Goal: Information Seeking & Learning: Learn about a topic

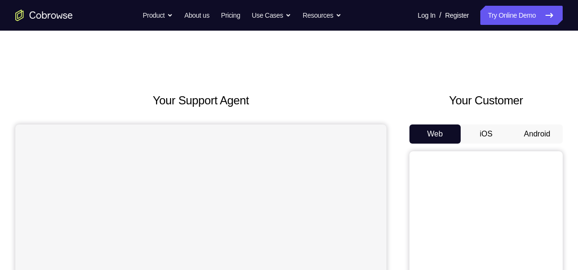
click at [531, 135] on button "Android" at bounding box center [537, 134] width 51 height 19
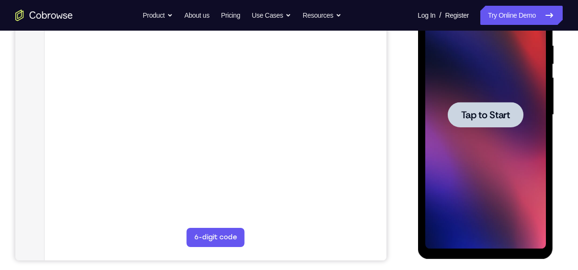
click at [493, 116] on span "Tap to Start" at bounding box center [485, 115] width 49 height 10
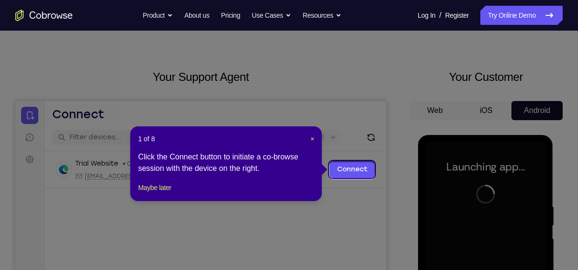
scroll to position [22, 0]
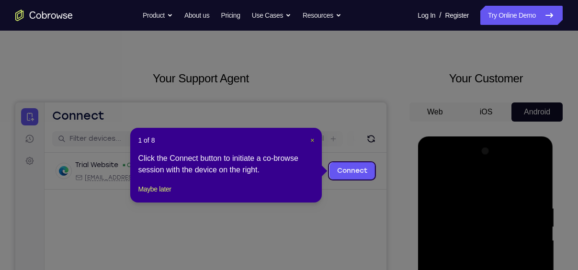
click at [312, 142] on span "×" at bounding box center [313, 141] width 4 height 8
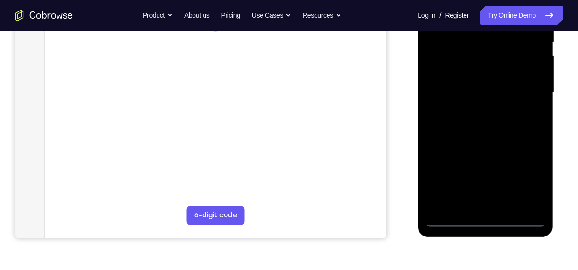
scroll to position [207, 0]
click at [487, 221] on div at bounding box center [485, 92] width 121 height 268
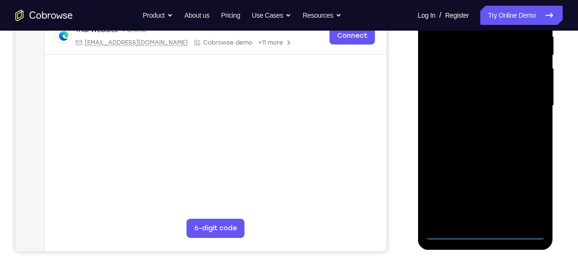
scroll to position [208, 0]
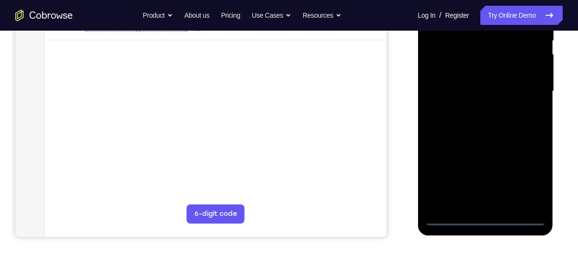
click at [527, 177] on div at bounding box center [485, 91] width 121 height 268
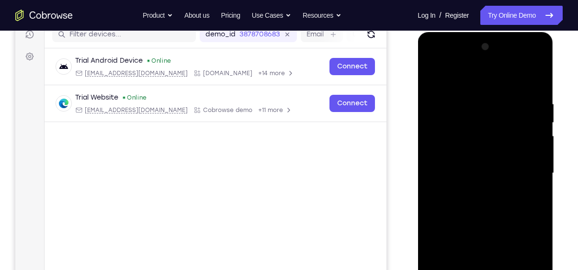
scroll to position [126, 0]
click at [452, 76] on div at bounding box center [485, 174] width 121 height 268
click at [528, 172] on div at bounding box center [485, 174] width 121 height 268
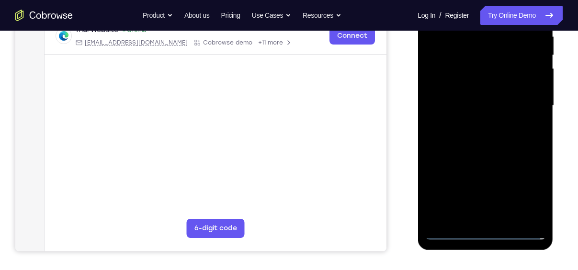
scroll to position [190, 0]
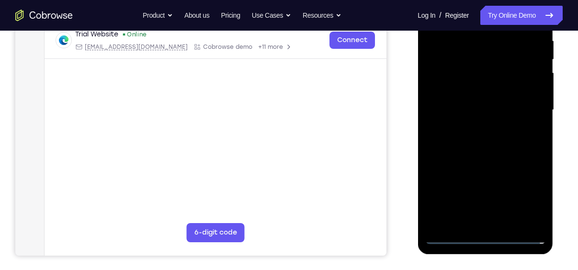
click at [474, 128] on div at bounding box center [485, 110] width 121 height 268
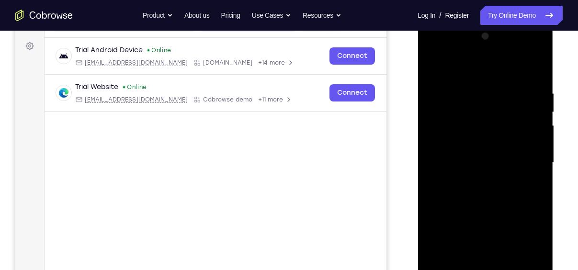
scroll to position [137, 0]
click at [455, 154] on div at bounding box center [485, 163] width 121 height 268
click at [446, 141] on div at bounding box center [485, 163] width 121 height 268
click at [478, 162] on div at bounding box center [485, 163] width 121 height 268
click at [489, 202] on div at bounding box center [485, 163] width 121 height 268
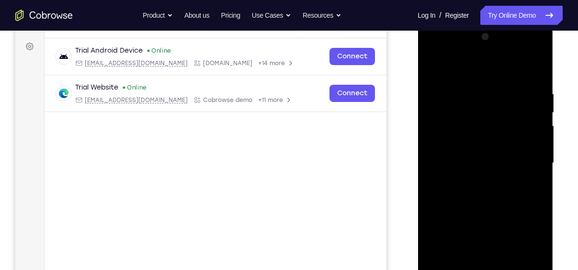
click at [488, 188] on div at bounding box center [485, 163] width 121 height 268
drag, startPoint x: 475, startPoint y: 70, endPoint x: 463, endPoint y: 32, distance: 40.2
click at [463, 32] on div at bounding box center [485, 163] width 121 height 268
click at [472, 196] on div at bounding box center [485, 163] width 121 height 268
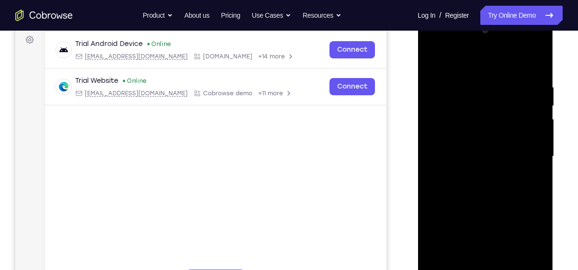
scroll to position [142, 0]
click at [539, 60] on div at bounding box center [485, 157] width 121 height 268
drag, startPoint x: 486, startPoint y: 99, endPoint x: 493, endPoint y: 257, distance: 158.3
click at [493, 257] on div at bounding box center [485, 157] width 121 height 268
click at [461, 228] on div at bounding box center [485, 157] width 121 height 268
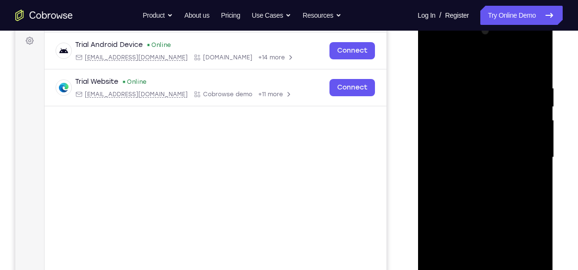
click at [447, 115] on div at bounding box center [485, 157] width 121 height 268
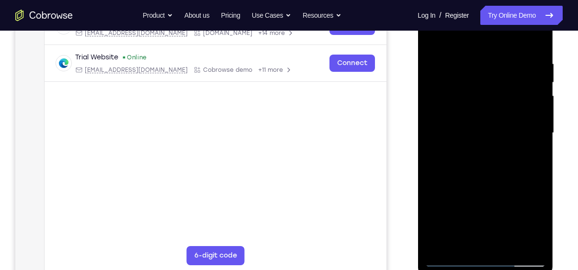
click at [450, 261] on div at bounding box center [485, 133] width 121 height 268
click at [490, 119] on div at bounding box center [485, 133] width 121 height 268
drag, startPoint x: 446, startPoint y: 147, endPoint x: 468, endPoint y: 45, distance: 104.0
click at [468, 45] on div at bounding box center [485, 133] width 121 height 268
drag, startPoint x: 453, startPoint y: 194, endPoint x: 467, endPoint y: 104, distance: 91.2
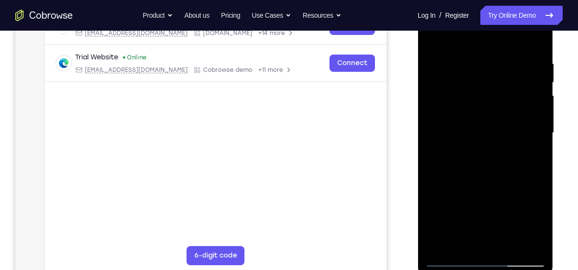
click at [467, 104] on div at bounding box center [485, 133] width 121 height 268
drag, startPoint x: 445, startPoint y: 201, endPoint x: 458, endPoint y: 127, distance: 75.8
click at [458, 127] on div at bounding box center [485, 133] width 121 height 268
drag, startPoint x: 462, startPoint y: 203, endPoint x: 461, endPoint y: 165, distance: 38.3
click at [461, 165] on div at bounding box center [485, 133] width 121 height 268
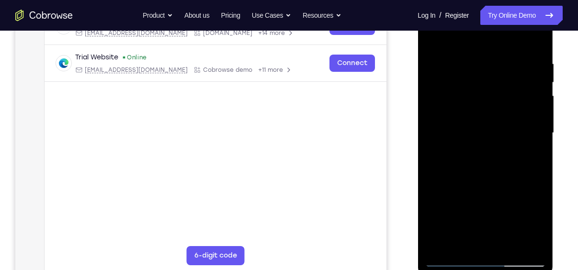
click at [456, 183] on div at bounding box center [485, 133] width 121 height 268
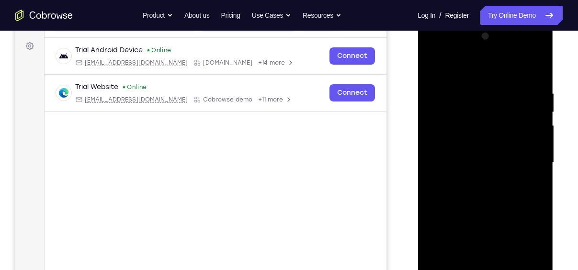
scroll to position [128, 0]
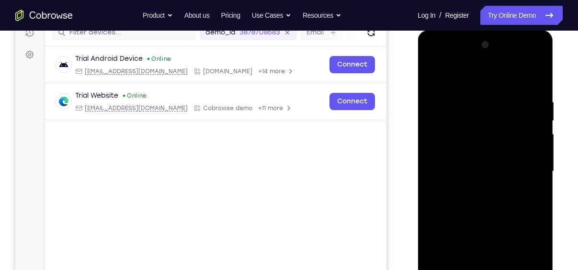
drag, startPoint x: 474, startPoint y: 97, endPoint x: 482, endPoint y: 174, distance: 78.0
click at [482, 174] on div at bounding box center [485, 171] width 121 height 268
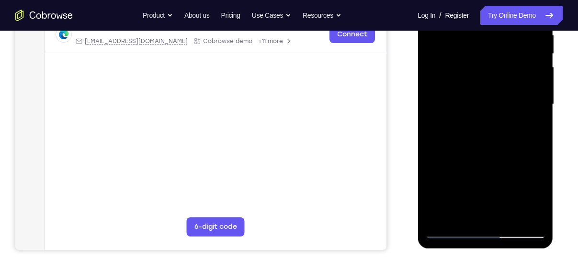
scroll to position [196, 0]
click at [452, 171] on div at bounding box center [485, 104] width 121 height 268
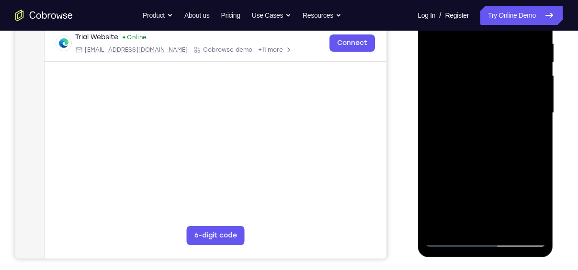
scroll to position [187, 0]
drag, startPoint x: 491, startPoint y: 164, endPoint x: 482, endPoint y: 46, distance: 118.7
click at [482, 46] on div at bounding box center [485, 113] width 121 height 268
drag, startPoint x: 491, startPoint y: 148, endPoint x: 490, endPoint y: 93, distance: 54.6
click at [490, 93] on div at bounding box center [485, 113] width 121 height 268
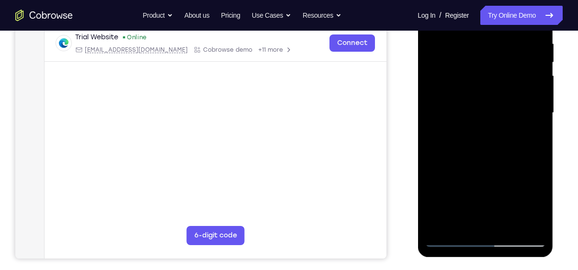
drag, startPoint x: 476, startPoint y: 140, endPoint x: 481, endPoint y: 54, distance: 86.4
click at [481, 54] on div at bounding box center [485, 113] width 121 height 268
click at [524, 178] on div at bounding box center [485, 113] width 121 height 268
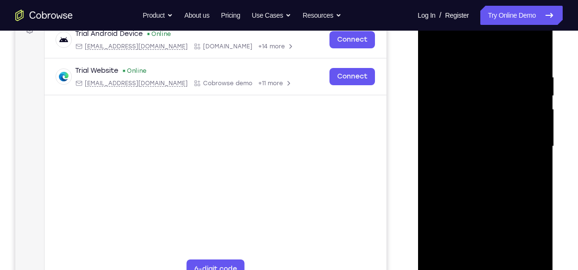
scroll to position [152, 0]
drag, startPoint x: 498, startPoint y: 142, endPoint x: 483, endPoint y: 245, distance: 104.1
click at [483, 245] on div at bounding box center [485, 147] width 121 height 268
drag, startPoint x: 479, startPoint y: 116, endPoint x: 469, endPoint y: 246, distance: 129.7
click at [469, 246] on div at bounding box center [485, 147] width 121 height 268
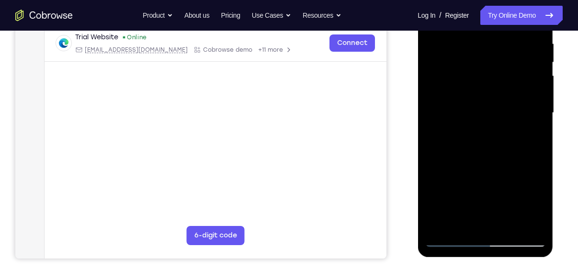
scroll to position [189, 0]
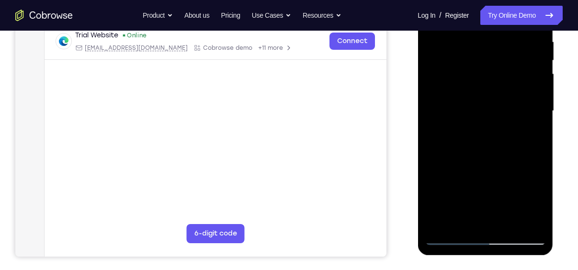
click at [451, 240] on div at bounding box center [485, 111] width 121 height 268
click at [473, 115] on div at bounding box center [485, 111] width 121 height 268
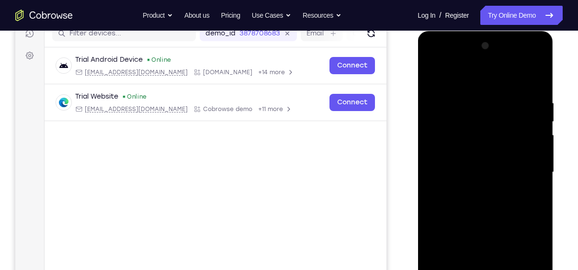
scroll to position [127, 0]
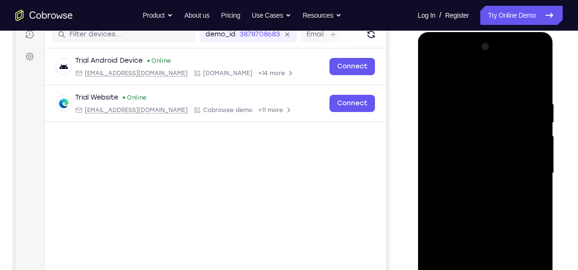
click at [539, 50] on div at bounding box center [485, 173] width 121 height 268
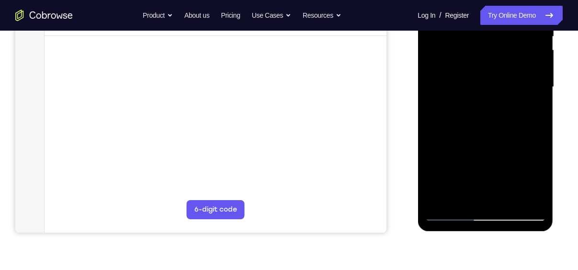
scroll to position [214, 0]
click at [449, 214] on div at bounding box center [485, 86] width 121 height 268
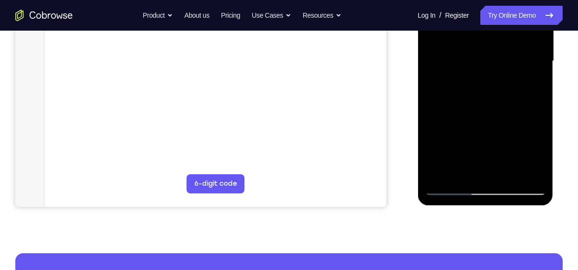
scroll to position [242, 0]
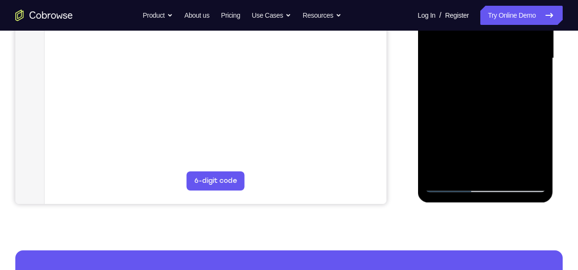
click at [451, 183] on div at bounding box center [485, 58] width 121 height 268
click at [506, 170] on div at bounding box center [485, 58] width 121 height 268
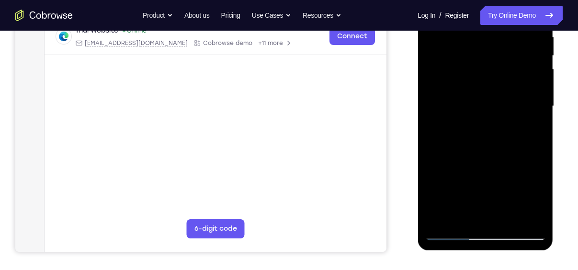
scroll to position [192, 0]
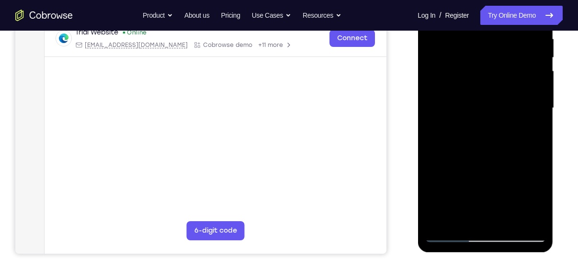
click at [486, 158] on div at bounding box center [485, 108] width 121 height 268
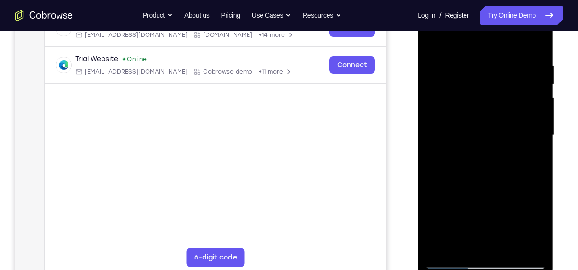
click at [539, 83] on div at bounding box center [485, 135] width 121 height 268
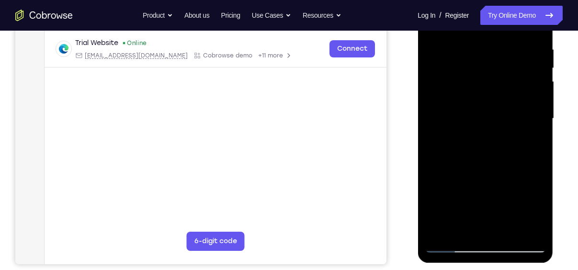
scroll to position [177, 0]
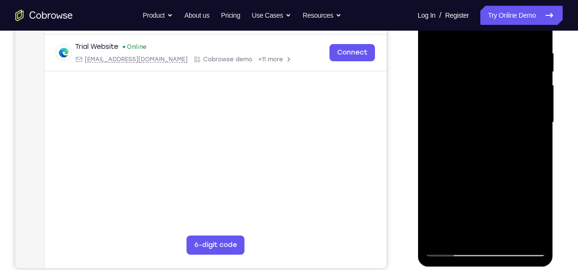
click at [506, 58] on div at bounding box center [485, 122] width 121 height 268
click at [451, 251] on div at bounding box center [485, 122] width 121 height 268
click at [541, 222] on div at bounding box center [485, 122] width 121 height 268
click at [452, 251] on div at bounding box center [485, 122] width 121 height 268
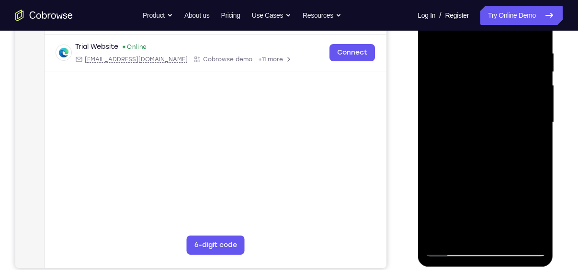
click at [537, 144] on div at bounding box center [485, 122] width 121 height 268
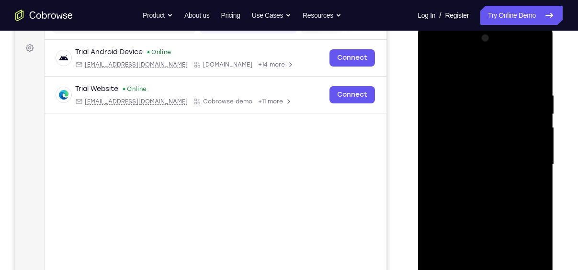
scroll to position [135, 0]
click at [464, 91] on div at bounding box center [485, 165] width 121 height 268
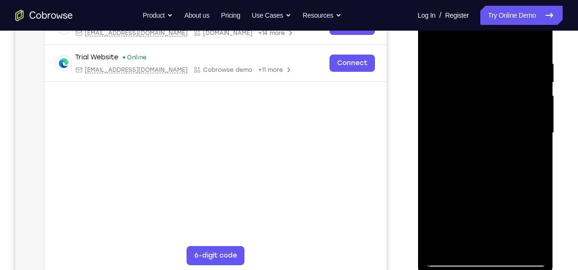
scroll to position [167, 0]
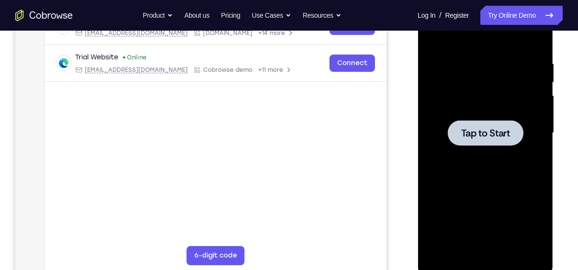
click at [504, 125] on div at bounding box center [486, 132] width 76 height 25
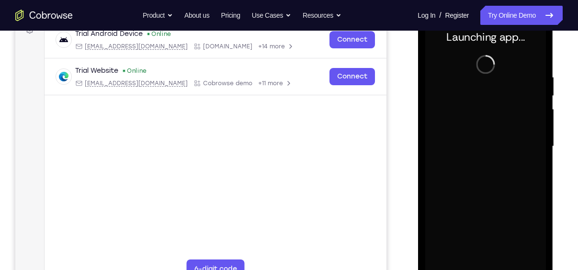
scroll to position [169, 0]
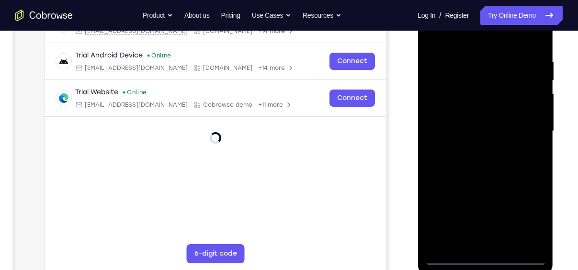
click at [486, 256] on div at bounding box center [485, 131] width 121 height 268
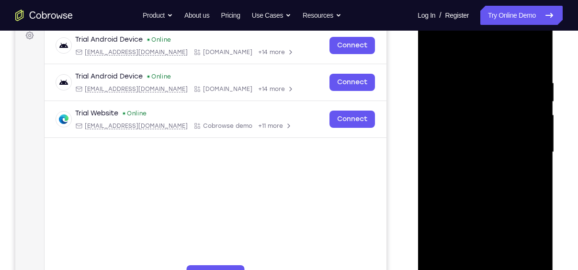
click at [525, 239] on div at bounding box center [485, 152] width 121 height 268
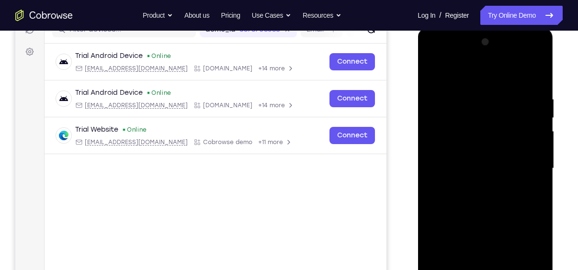
scroll to position [140, 0]
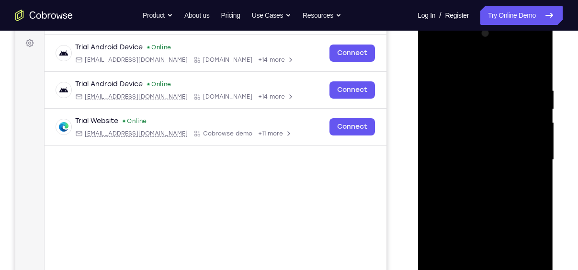
click at [457, 65] on div at bounding box center [485, 160] width 121 height 268
click at [525, 153] on div at bounding box center [485, 160] width 121 height 268
click at [473, 176] on div at bounding box center [485, 160] width 121 height 268
click at [461, 139] on div at bounding box center [485, 160] width 121 height 268
click at [462, 155] on div at bounding box center [485, 160] width 121 height 268
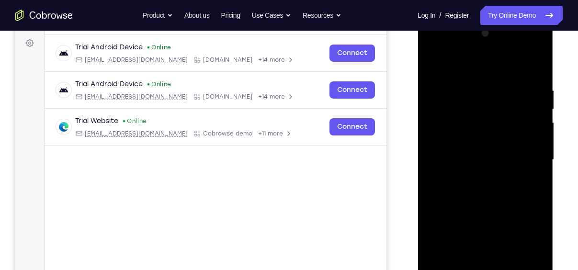
click at [485, 176] on div at bounding box center [485, 160] width 121 height 268
click at [485, 179] on div at bounding box center [485, 160] width 121 height 268
click at [490, 135] on div at bounding box center [485, 160] width 121 height 268
click at [469, 88] on div at bounding box center [485, 160] width 121 height 268
click at [532, 66] on div at bounding box center [485, 160] width 121 height 268
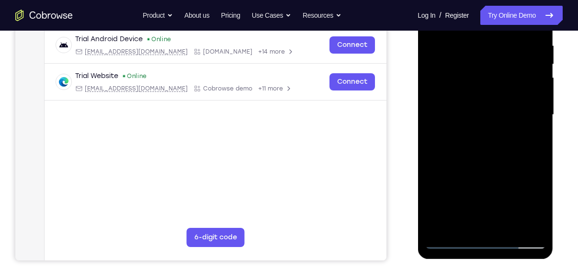
scroll to position [185, 0]
drag, startPoint x: 501, startPoint y: 175, endPoint x: 501, endPoint y: 159, distance: 16.3
click at [501, 159] on div at bounding box center [485, 115] width 121 height 268
click at [537, 122] on div at bounding box center [485, 115] width 121 height 268
click at [430, 124] on div at bounding box center [485, 115] width 121 height 268
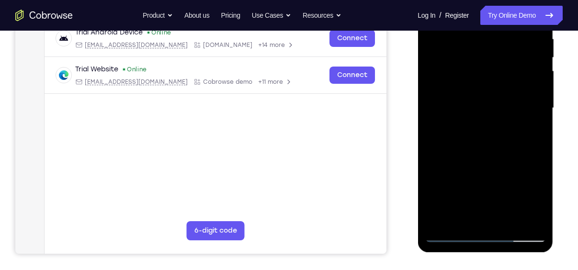
scroll to position [193, 0]
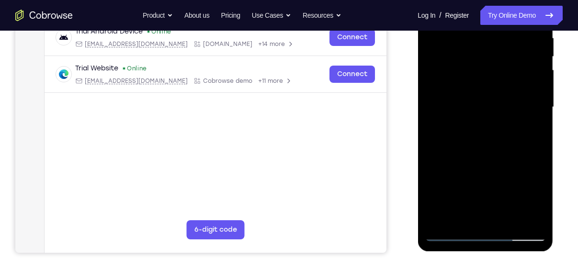
click at [430, 182] on div at bounding box center [485, 107] width 121 height 268
drag, startPoint x: 511, startPoint y: 97, endPoint x: 522, endPoint y: 146, distance: 49.6
click at [522, 146] on div at bounding box center [485, 107] width 121 height 268
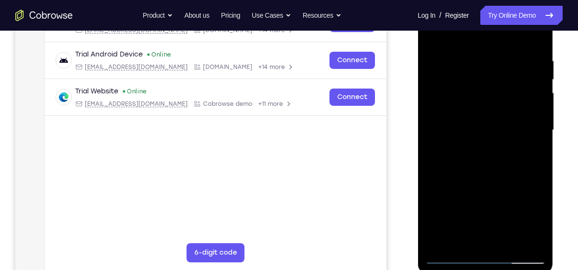
scroll to position [169, 0]
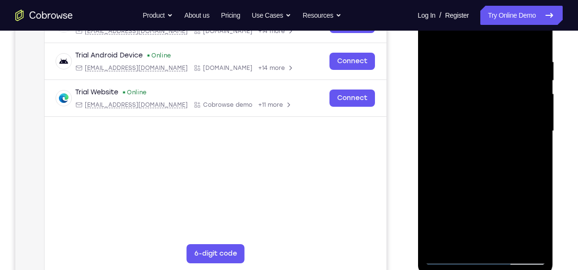
drag, startPoint x: 494, startPoint y: 53, endPoint x: 811, endPoint y: 47, distance: 317.3
click at [418, 58] on html "Online web based iOS Simulators and Android Emulators. Run iPhone, iPad, Mobile…" at bounding box center [486, 134] width 137 height 288
drag, startPoint x: 515, startPoint y: 55, endPoint x: 422, endPoint y: 54, distance: 93.0
click at [422, 54] on div at bounding box center [486, 133] width 136 height 286
drag, startPoint x: 525, startPoint y: 58, endPoint x: 437, endPoint y: 60, distance: 87.7
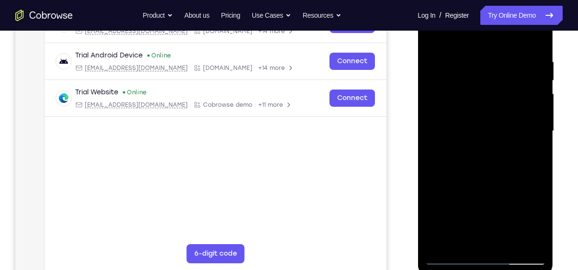
click at [437, 60] on div at bounding box center [485, 131] width 121 height 268
drag, startPoint x: 524, startPoint y: 55, endPoint x: 419, endPoint y: 59, distance: 105.1
click at [419, 59] on div at bounding box center [486, 133] width 136 height 286
drag, startPoint x: 494, startPoint y: 139, endPoint x: 492, endPoint y: 26, distance: 112.6
click at [492, 26] on div at bounding box center [485, 131] width 121 height 268
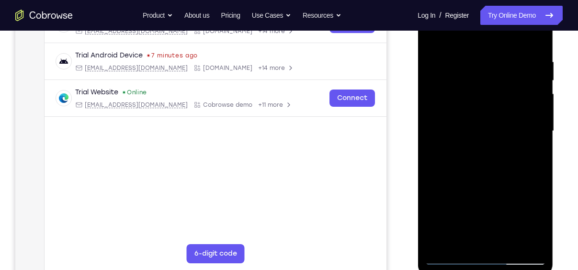
drag, startPoint x: 474, startPoint y: 203, endPoint x: 474, endPoint y: 81, distance: 122.7
click at [474, 81] on div at bounding box center [485, 131] width 121 height 268
drag, startPoint x: 496, startPoint y: 168, endPoint x: 483, endPoint y: 70, distance: 98.2
click at [483, 70] on div at bounding box center [485, 131] width 121 height 268
drag, startPoint x: 484, startPoint y: 130, endPoint x: 486, endPoint y: 55, distance: 75.7
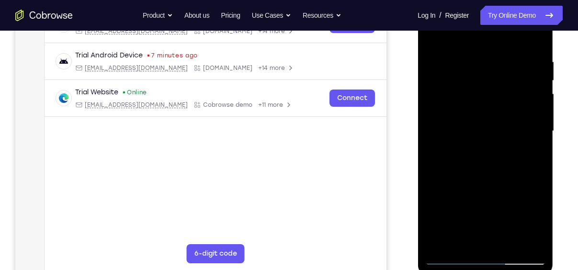
click at [486, 55] on div at bounding box center [485, 131] width 121 height 268
drag, startPoint x: 487, startPoint y: 181, endPoint x: 484, endPoint y: 64, distance: 117.4
click at [484, 64] on div at bounding box center [485, 131] width 121 height 268
drag, startPoint x: 472, startPoint y: 192, endPoint x: 472, endPoint y: 69, distance: 122.7
click at [472, 69] on div at bounding box center [485, 131] width 121 height 268
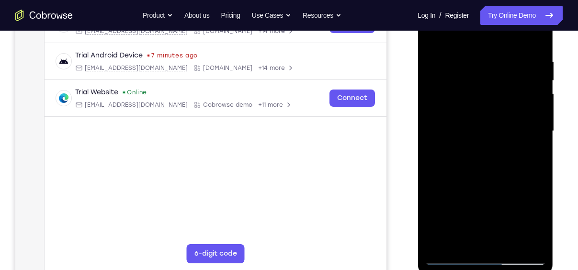
drag, startPoint x: 486, startPoint y: 185, endPoint x: 487, endPoint y: 134, distance: 50.8
click at [487, 134] on div at bounding box center [485, 131] width 121 height 268
click at [540, 135] on div at bounding box center [485, 131] width 121 height 268
drag, startPoint x: 496, startPoint y: 165, endPoint x: 493, endPoint y: 132, distance: 32.7
click at [493, 132] on div at bounding box center [485, 131] width 121 height 268
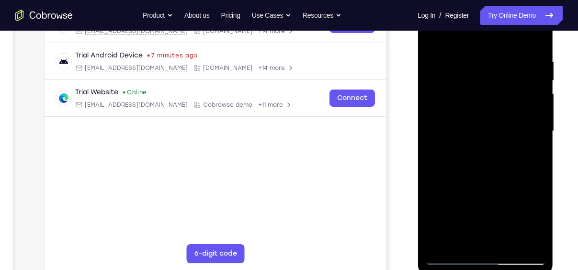
click at [538, 231] on div at bounding box center [485, 131] width 121 height 268
drag, startPoint x: 469, startPoint y: 110, endPoint x: 468, endPoint y: 152, distance: 42.7
click at [468, 152] on div at bounding box center [485, 131] width 121 height 268
click at [432, 144] on div at bounding box center [485, 131] width 121 height 268
drag, startPoint x: 495, startPoint y: 194, endPoint x: 485, endPoint y: 110, distance: 84.4
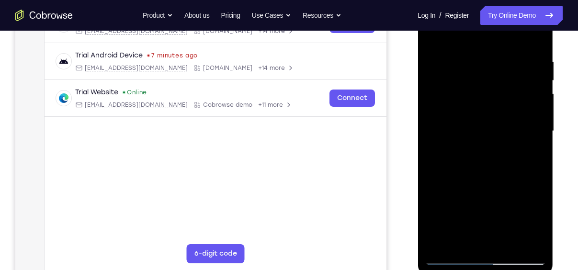
click at [485, 110] on div at bounding box center [485, 131] width 121 height 268
click at [445, 151] on div at bounding box center [485, 131] width 121 height 268
drag, startPoint x: 465, startPoint y: 192, endPoint x: 468, endPoint y: 70, distance: 121.8
click at [468, 70] on div at bounding box center [485, 131] width 121 height 268
drag, startPoint x: 478, startPoint y: 171, endPoint x: 475, endPoint y: 69, distance: 101.6
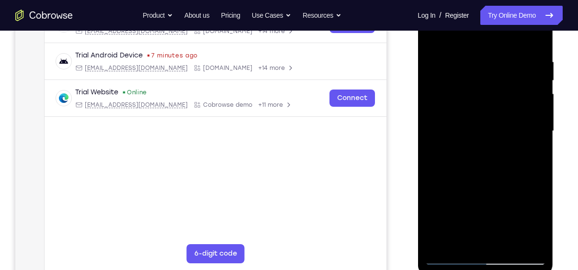
click at [475, 69] on div at bounding box center [485, 131] width 121 height 268
click at [450, 256] on div at bounding box center [485, 131] width 121 height 268
drag, startPoint x: 492, startPoint y: 156, endPoint x: 518, endPoint y: -9, distance: 166.4
click at [518, 0] on div at bounding box center [486, 133] width 136 height 286
drag, startPoint x: 472, startPoint y: 126, endPoint x: 462, endPoint y: 229, distance: 103.9
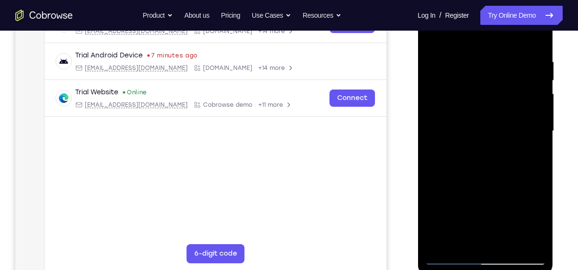
click at [462, 229] on div at bounding box center [485, 131] width 121 height 268
click at [537, 92] on div at bounding box center [485, 131] width 121 height 268
click at [539, 93] on div at bounding box center [485, 131] width 121 height 268
click at [539, 91] on div at bounding box center [485, 131] width 121 height 268
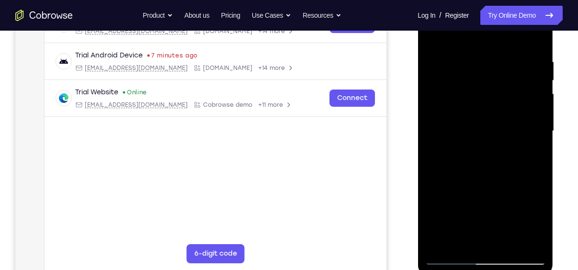
drag, startPoint x: 504, startPoint y: 128, endPoint x: 504, endPoint y: 47, distance: 81.5
click at [504, 47] on div at bounding box center [485, 131] width 121 height 268
drag, startPoint x: 487, startPoint y: 215, endPoint x: 483, endPoint y: 99, distance: 115.5
click at [483, 99] on div at bounding box center [485, 131] width 121 height 268
click at [539, 132] on div at bounding box center [485, 131] width 121 height 268
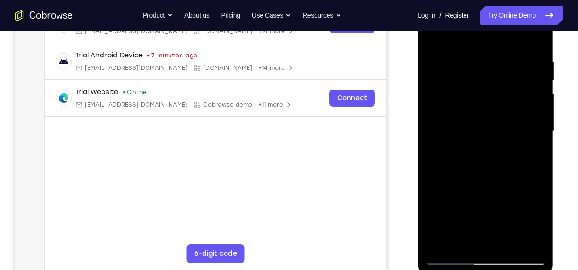
click at [539, 132] on div at bounding box center [485, 131] width 121 height 268
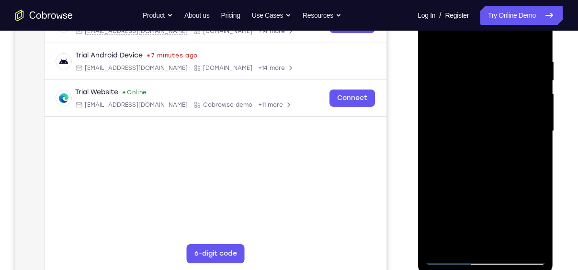
click at [539, 132] on div at bounding box center [485, 131] width 121 height 268
drag, startPoint x: 484, startPoint y: 168, endPoint x: 481, endPoint y: 64, distance: 104.5
click at [481, 64] on div at bounding box center [485, 131] width 121 height 268
click at [539, 129] on div at bounding box center [485, 131] width 121 height 268
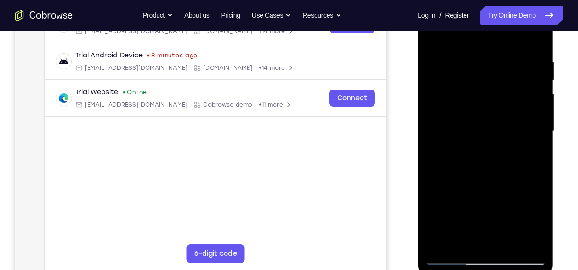
click at [539, 129] on div at bounding box center [485, 131] width 121 height 268
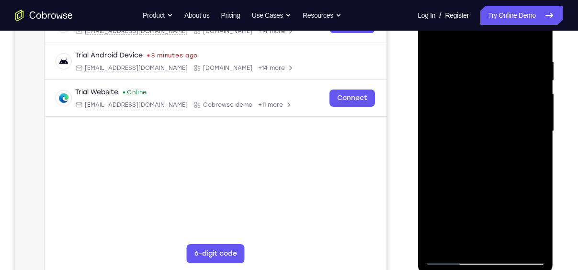
click at [452, 261] on div at bounding box center [485, 131] width 121 height 268
click at [483, 106] on div at bounding box center [485, 131] width 121 height 268
click at [509, 242] on div at bounding box center [485, 131] width 121 height 268
click at [487, 179] on div at bounding box center [485, 131] width 121 height 268
click at [439, 63] on div at bounding box center [485, 131] width 121 height 268
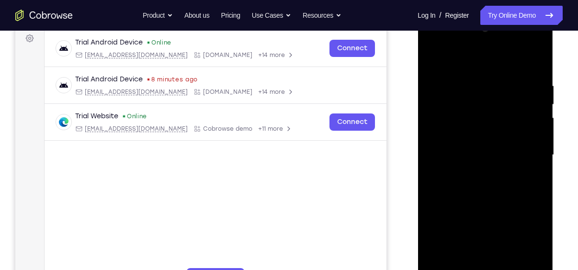
scroll to position [145, 0]
click at [485, 97] on div at bounding box center [485, 155] width 121 height 268
click at [462, 265] on div at bounding box center [485, 155] width 121 height 268
click at [499, 223] on div at bounding box center [485, 155] width 121 height 268
click at [539, 62] on div at bounding box center [485, 155] width 121 height 268
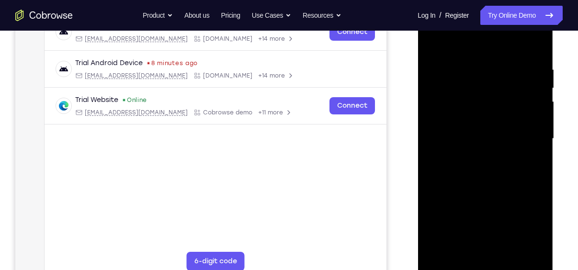
scroll to position [187, 0]
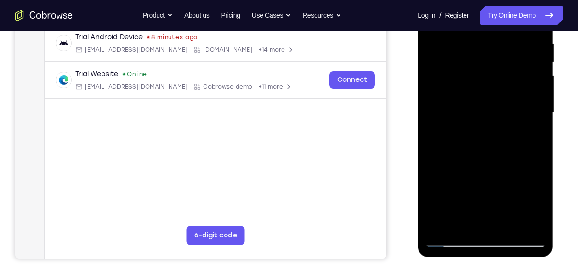
click at [450, 241] on div at bounding box center [485, 113] width 121 height 268
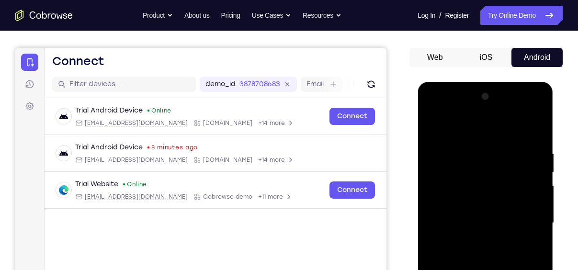
scroll to position [89, 0]
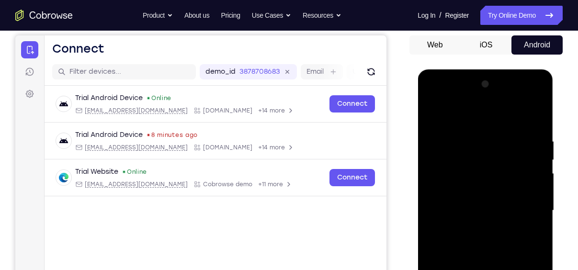
click at [435, 111] on div at bounding box center [485, 211] width 121 height 268
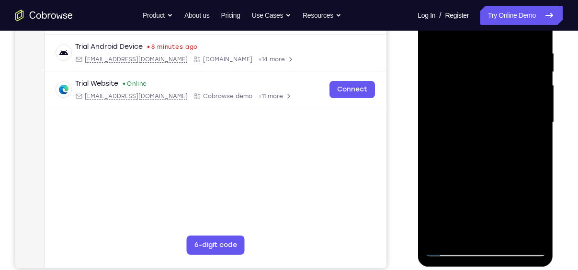
scroll to position [196, 0]
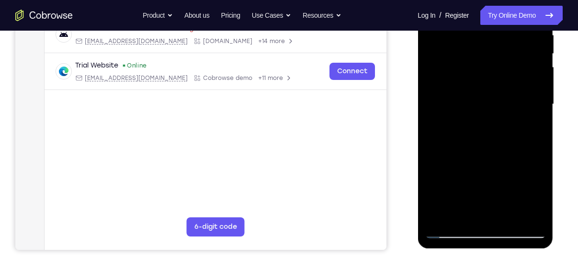
click at [529, 219] on div at bounding box center [485, 104] width 121 height 268
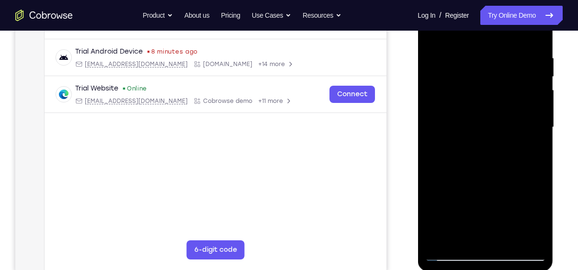
drag, startPoint x: 517, startPoint y: 214, endPoint x: 510, endPoint y: 156, distance: 57.9
click at [510, 156] on div at bounding box center [485, 127] width 121 height 268
click at [519, 153] on div at bounding box center [485, 127] width 121 height 268
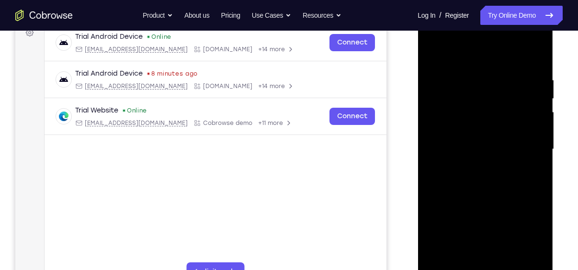
drag, startPoint x: 499, startPoint y: 124, endPoint x: 499, endPoint y: 150, distance: 25.9
click at [499, 150] on div at bounding box center [485, 149] width 121 height 268
click at [539, 136] on div at bounding box center [485, 149] width 121 height 268
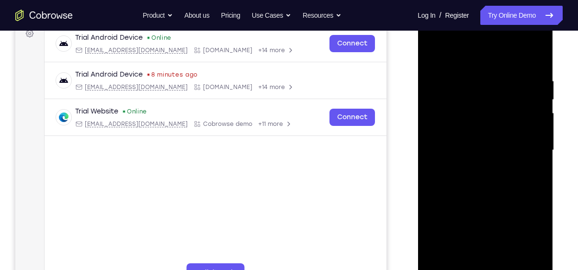
click at [540, 138] on div at bounding box center [485, 150] width 121 height 268
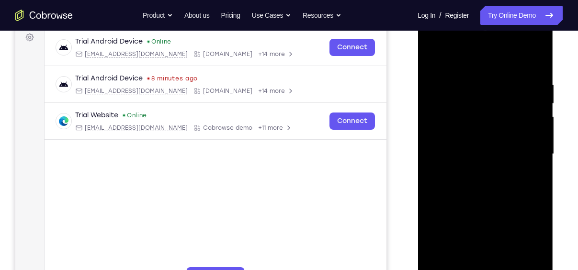
scroll to position [146, 0]
click at [430, 141] on div at bounding box center [485, 154] width 121 height 268
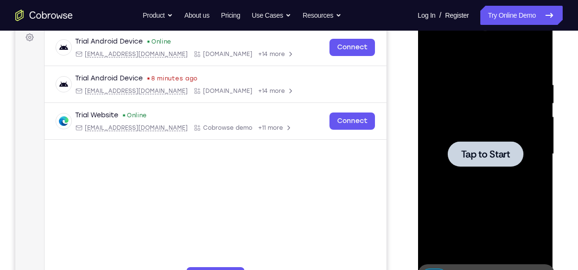
click at [430, 140] on div at bounding box center [485, 154] width 121 height 268
